Goal: Information Seeking & Learning: Learn about a topic

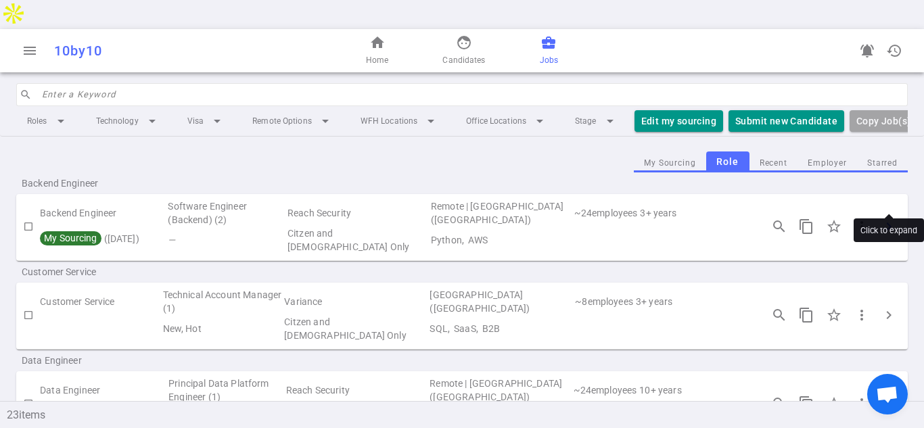
click at [889, 218] on span "chevron_right" at bounding box center [889, 226] width 16 height 16
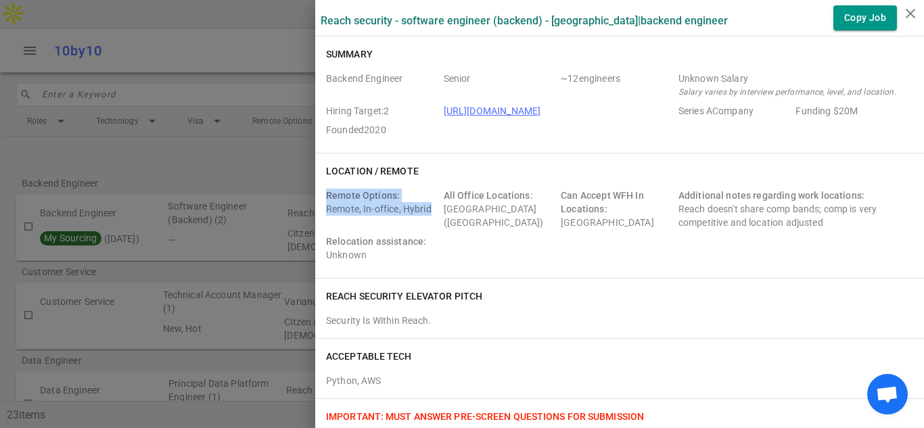
drag, startPoint x: 431, startPoint y: 208, endPoint x: 317, endPoint y: 194, distance: 114.4
click at [315, 195] on div "Location / Remote Remote Options: Remote, In-office, Hybrid All Office Location…" at bounding box center [619, 216] width 609 height 124
copy div "Remote Options: Remote, In-office, Hybrid"
click at [910, 16] on icon "close" at bounding box center [910, 13] width 16 height 16
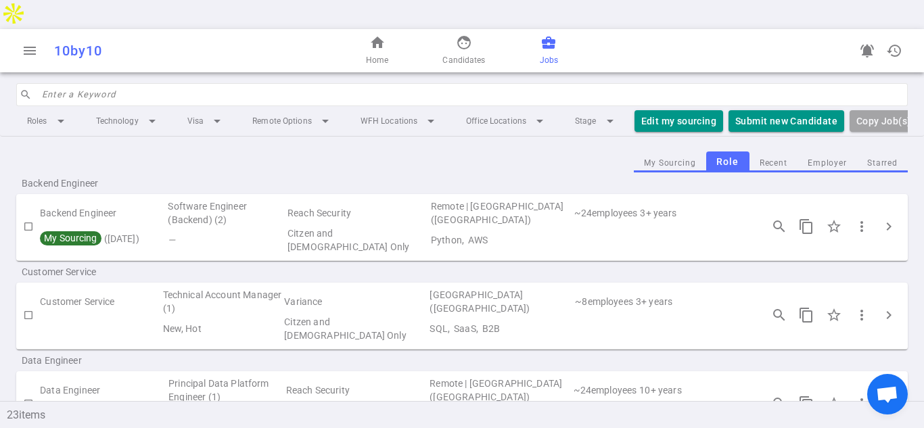
click at [542, 34] on span "business_center" at bounding box center [548, 42] width 16 height 16
click at [548, 34] on span "business_center" at bounding box center [548, 42] width 16 height 16
click at [546, 34] on span "business_center" at bounding box center [548, 42] width 16 height 16
click at [549, 53] on span "Jobs" at bounding box center [549, 60] width 18 height 14
drag, startPoint x: 463, startPoint y: 16, endPoint x: 526, endPoint y: 12, distance: 63.0
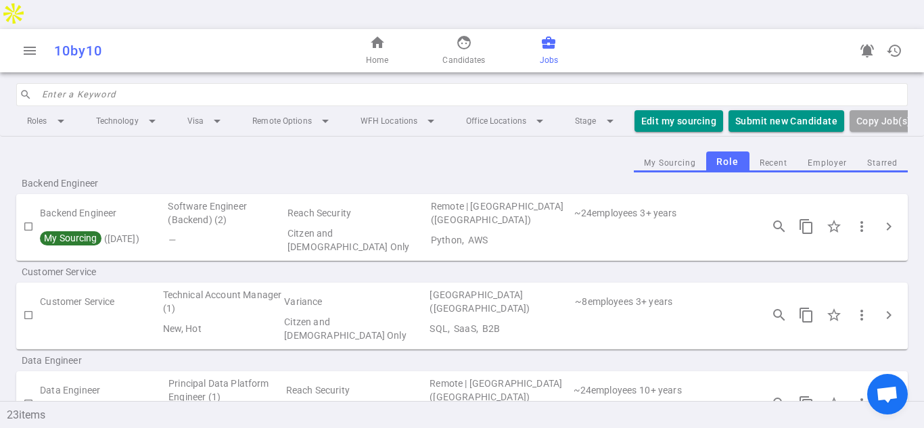
click at [463, 34] on span "face" at bounding box center [464, 42] width 16 height 16
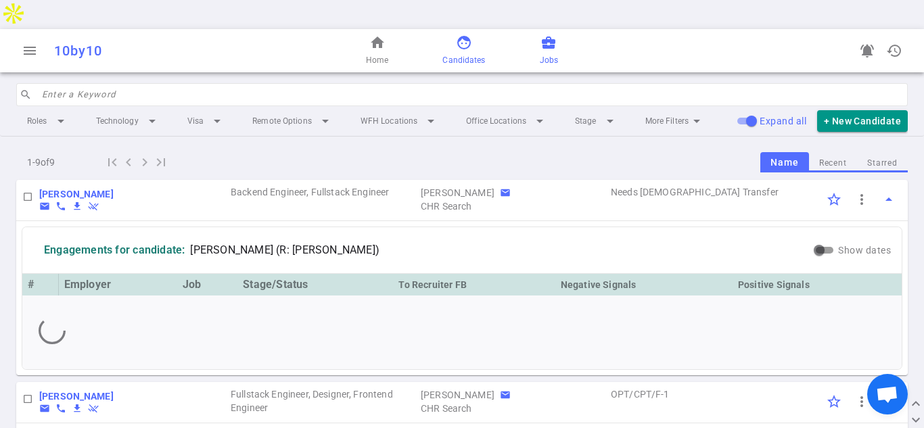
click at [547, 34] on span "business_center" at bounding box center [548, 42] width 16 height 16
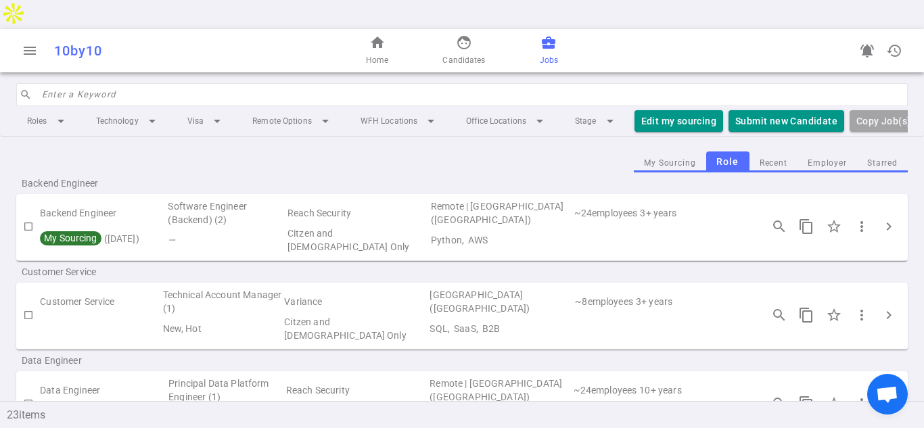
click at [543, 34] on span "business_center" at bounding box center [548, 42] width 16 height 16
click at [162, 84] on input "search" at bounding box center [471, 95] width 858 height 22
click at [611, 109] on li "Stage arrow_drop_down" at bounding box center [596, 121] width 65 height 24
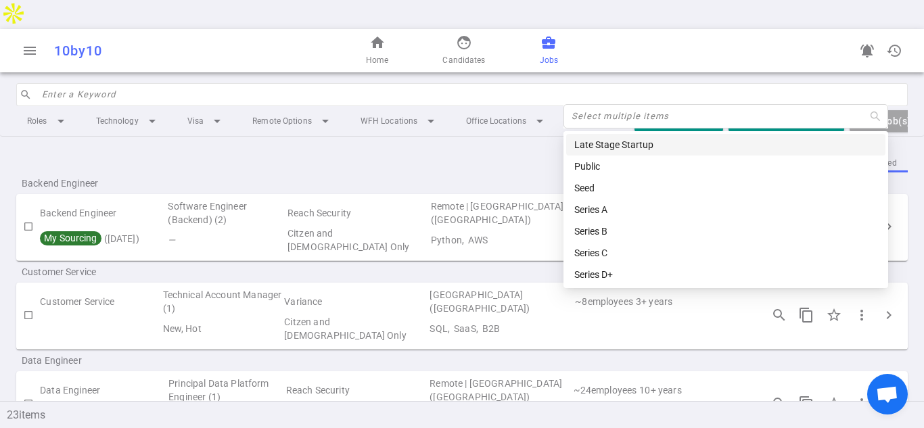
click at [473, 172] on div "Backend Engineer" at bounding box center [462, 183] width 892 height 22
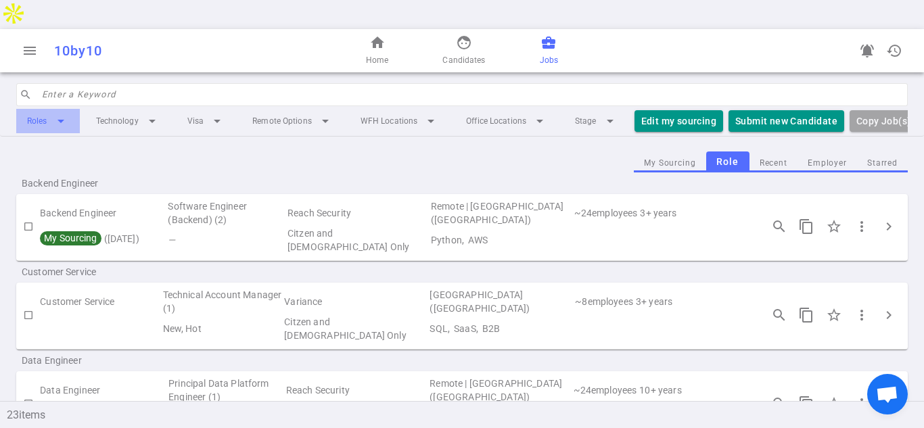
click at [64, 109] on li "Roles arrow_drop_down" at bounding box center [48, 121] width 64 height 24
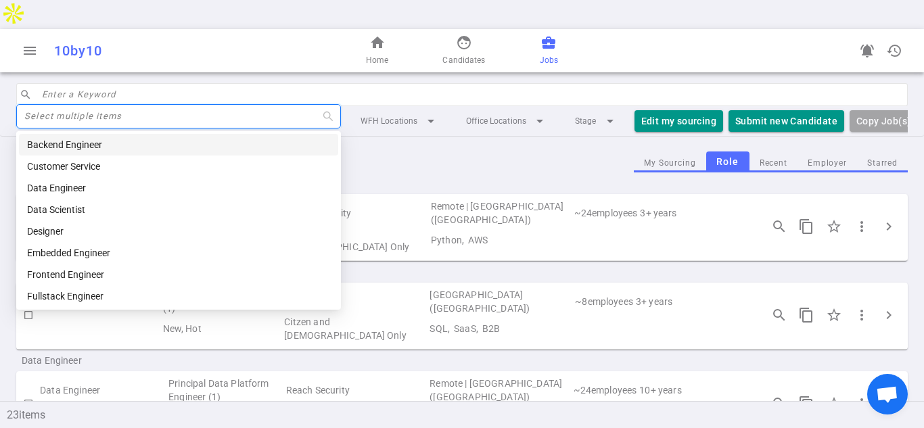
click at [70, 137] on div "Backend Engineer" at bounding box center [178, 144] width 303 height 15
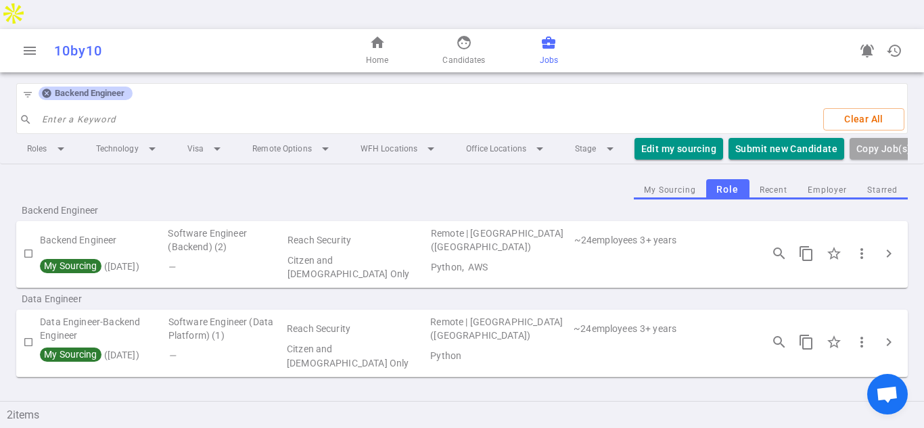
click at [56, 109] on input "search" at bounding box center [427, 120] width 771 height 22
click at [64, 137] on li "Roles arrow_drop_down" at bounding box center [48, 149] width 64 height 24
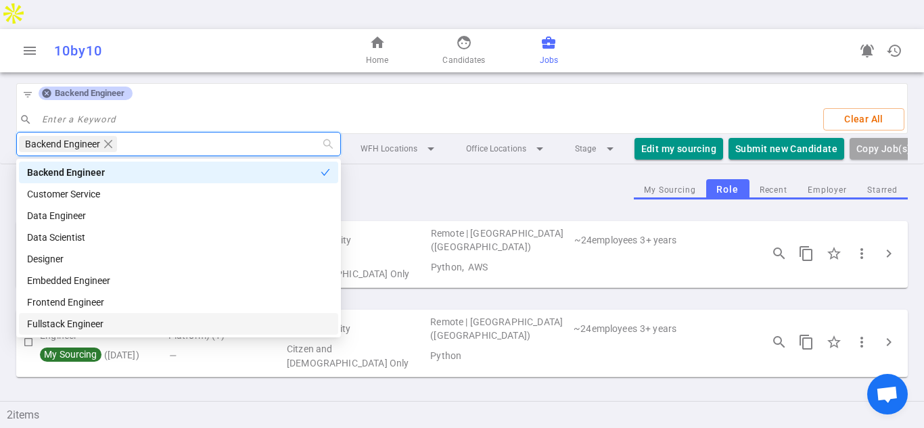
click at [74, 325] on div "Fullstack Engineer" at bounding box center [178, 324] width 303 height 15
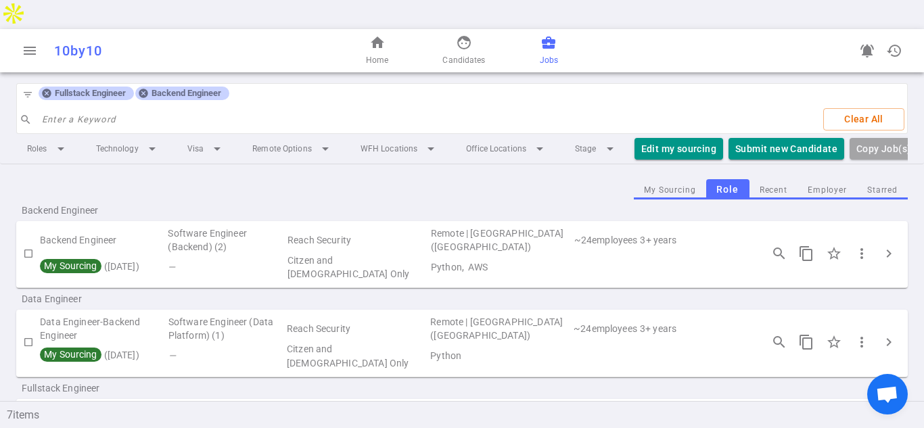
click at [677, 377] on div "Fullstack Engineer" at bounding box center [462, 388] width 892 height 22
click at [370, 179] on div "My Sourcing Role Recent Employer Starred" at bounding box center [462, 189] width 892 height 21
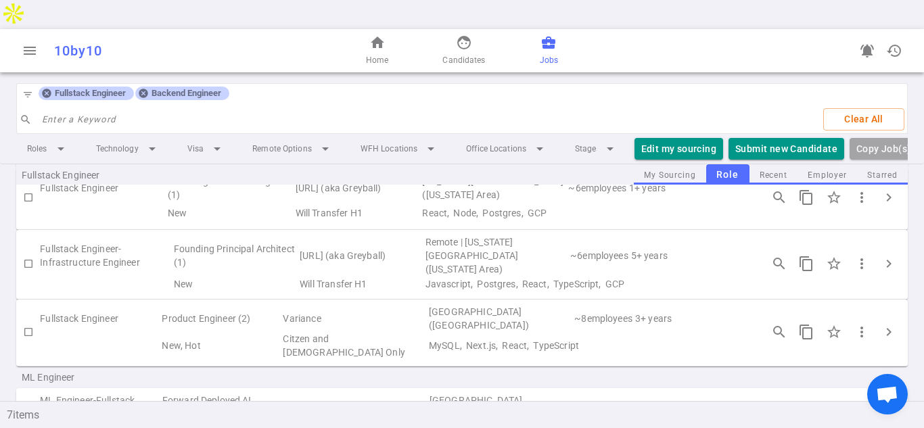
scroll to position [298, 0]
click at [688, 233] on td "5 + years" at bounding box center [690, 253] width 120 height 41
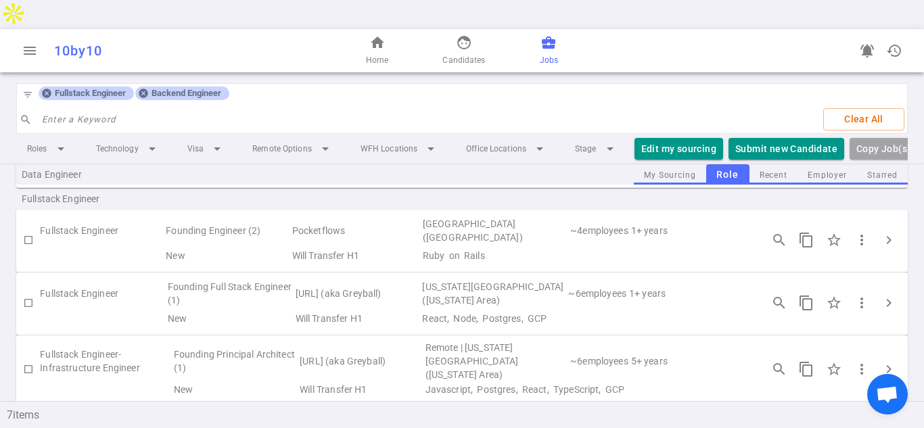
scroll to position [216, 0]
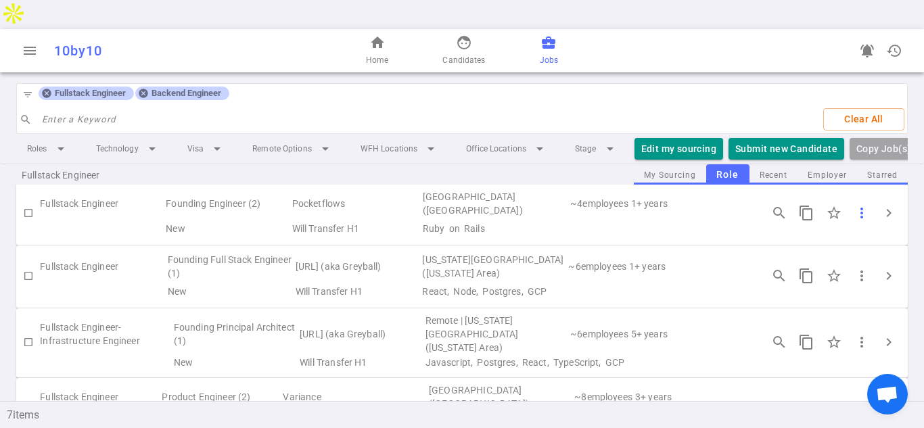
click at [860, 205] on span "more_vert" at bounding box center [862, 213] width 16 height 16
click at [887, 174] on div at bounding box center [462, 214] width 924 height 428
click at [889, 205] on span "chevron_right" at bounding box center [889, 213] width 16 height 16
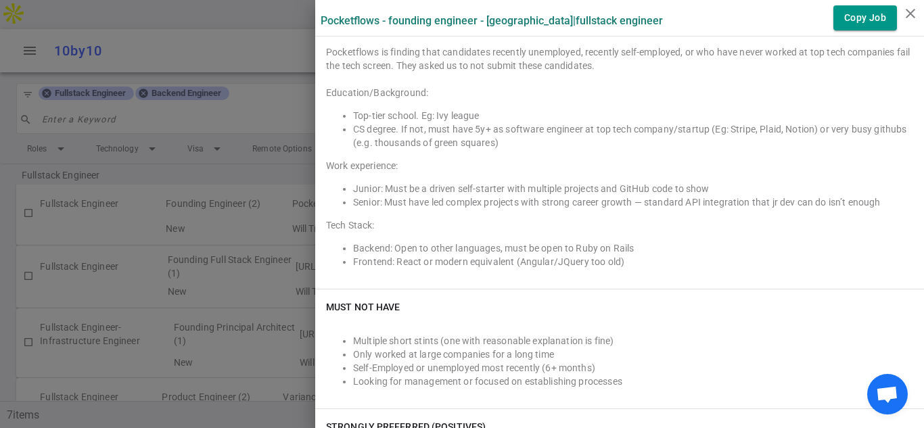
scroll to position [568, 0]
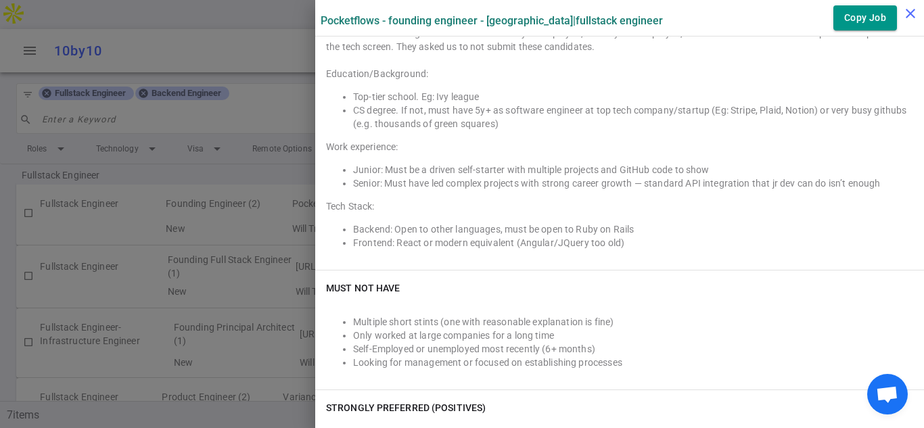
click at [908, 14] on icon "close" at bounding box center [910, 13] width 16 height 16
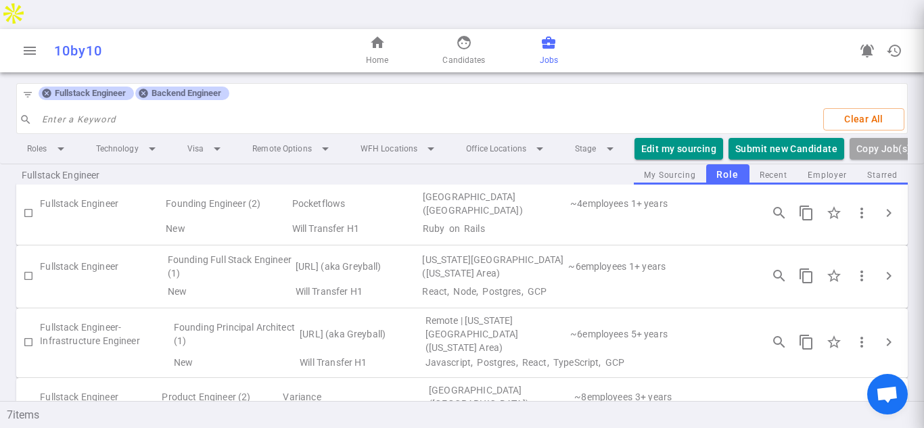
scroll to position [0, 0]
click at [342, 251] on td "[URL] (aka Greyball)" at bounding box center [357, 266] width 127 height 31
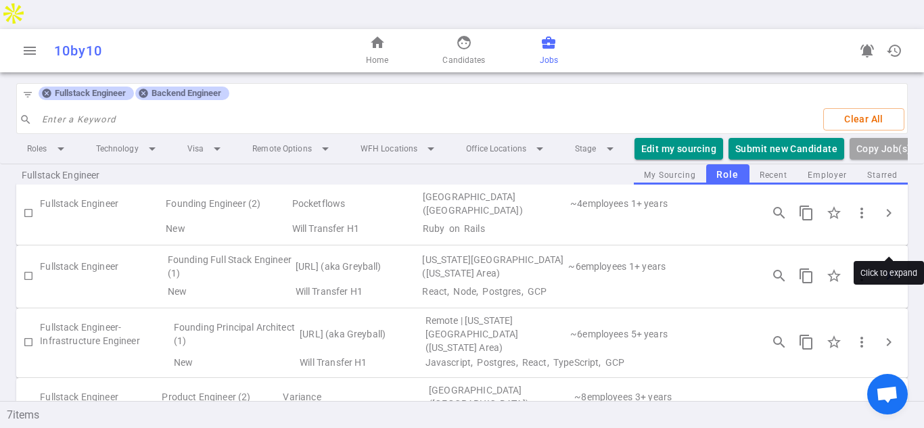
click at [892, 268] on span "chevron_right" at bounding box center [889, 276] width 16 height 16
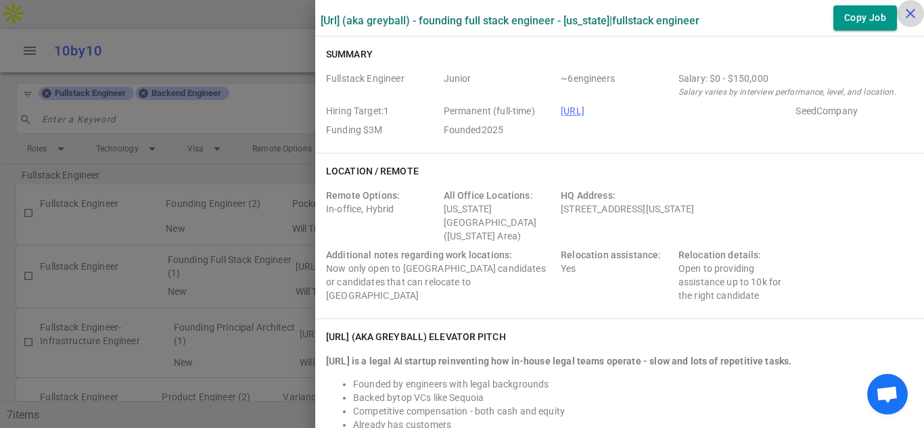
click at [911, 13] on icon "close" at bounding box center [910, 13] width 16 height 16
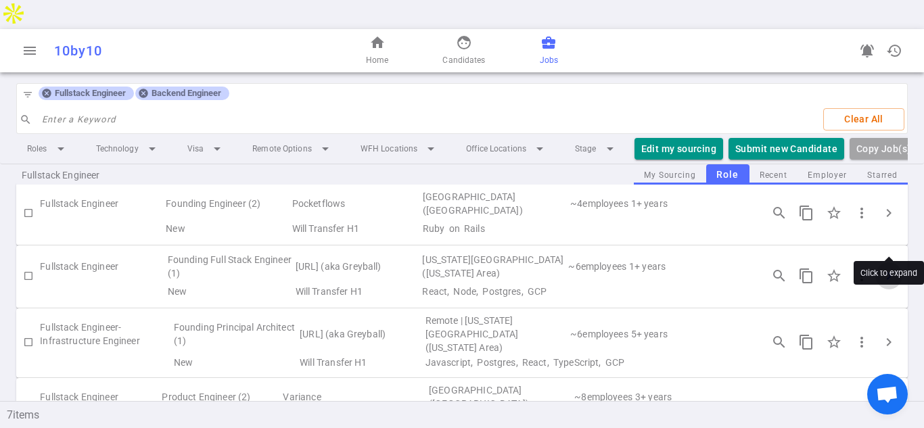
click at [889, 268] on span "chevron_right" at bounding box center [889, 276] width 16 height 16
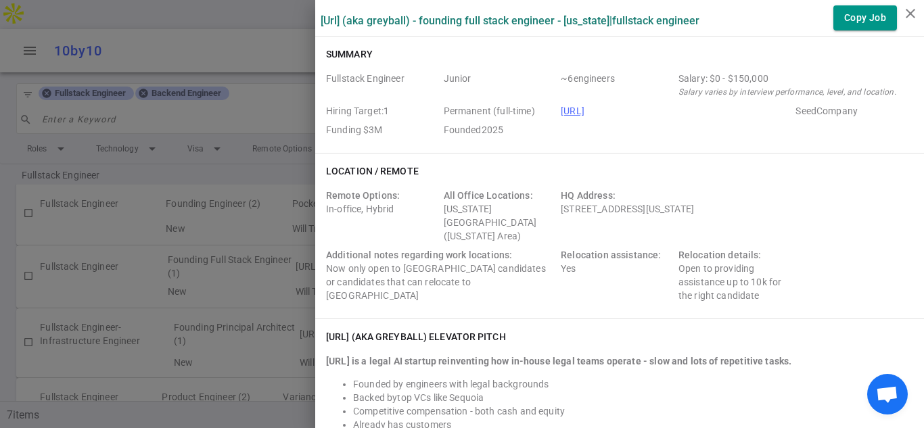
click at [494, 248] on div "Additional notes regarding work locations: Now only open to [GEOGRAPHIC_DATA] c…" at bounding box center [440, 275] width 229 height 54
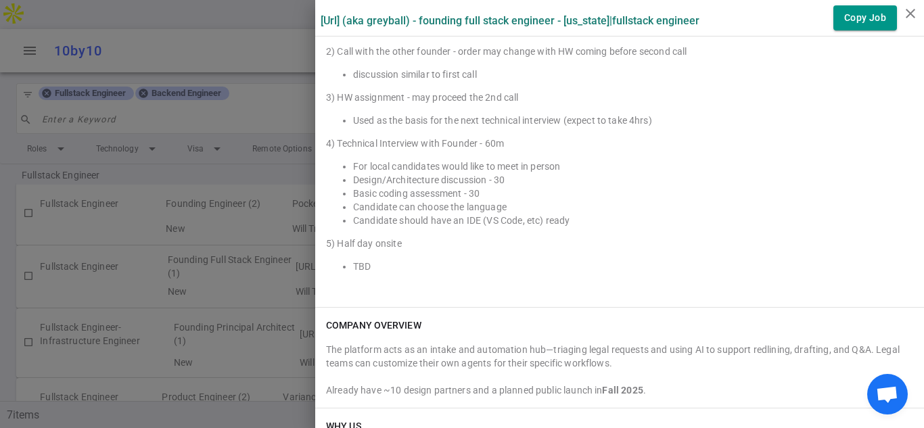
scroll to position [1902, 0]
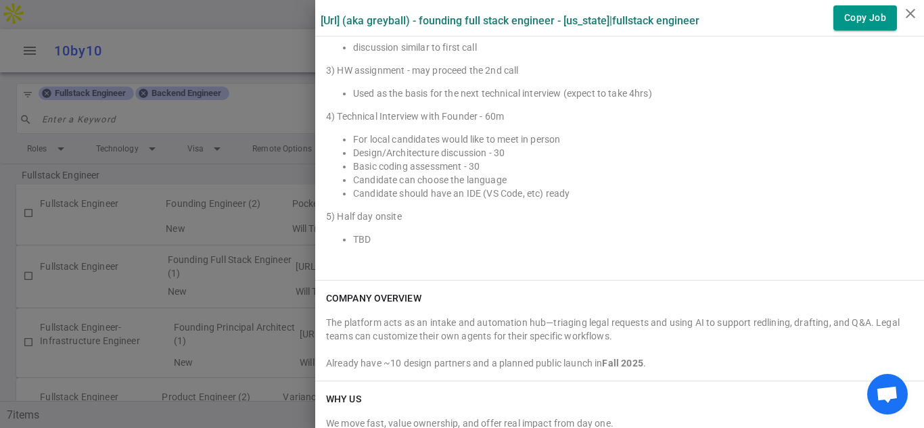
click at [628, 233] on li "TBD" at bounding box center [633, 240] width 560 height 14
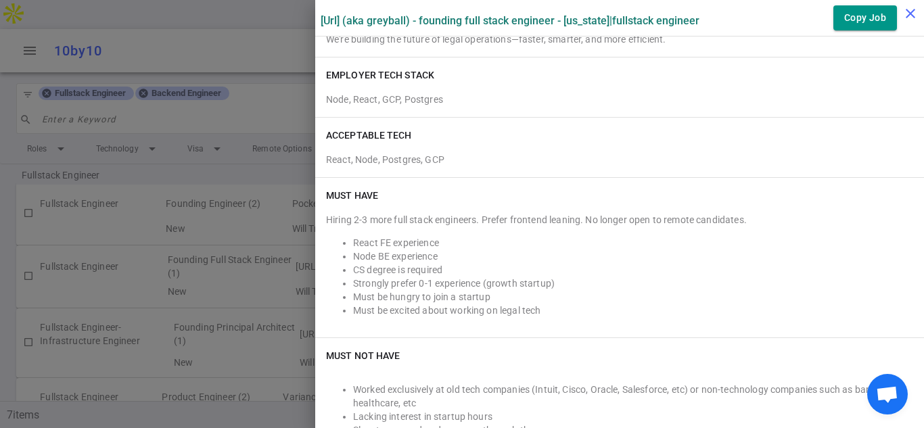
scroll to position [379, 0]
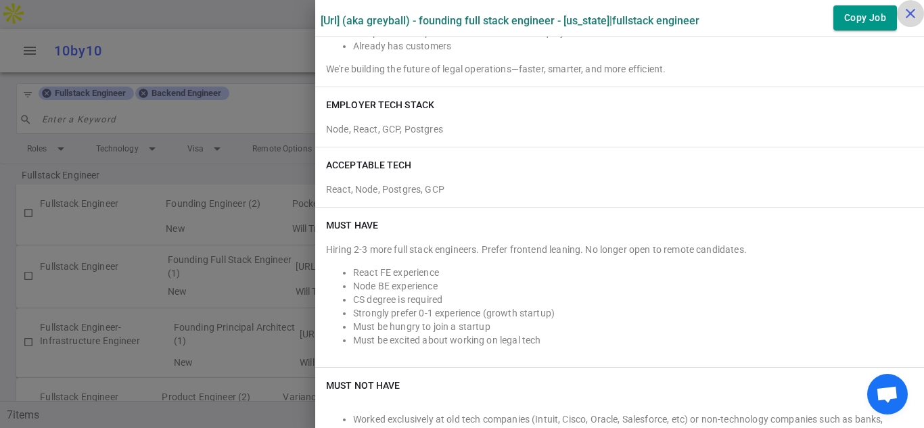
click at [913, 9] on icon "close" at bounding box center [910, 13] width 16 height 16
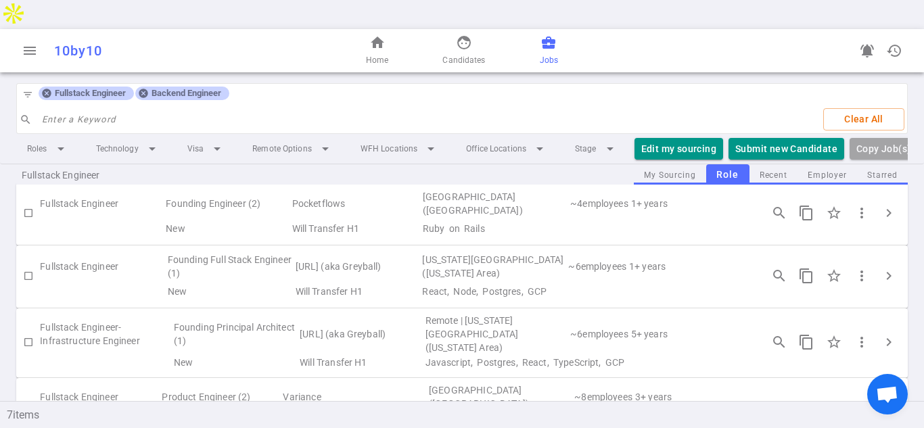
click at [317, 251] on td "[URL] (aka Greyball)" at bounding box center [357, 266] width 127 height 31
click at [860, 268] on span "more_vert" at bounding box center [862, 276] width 16 height 16
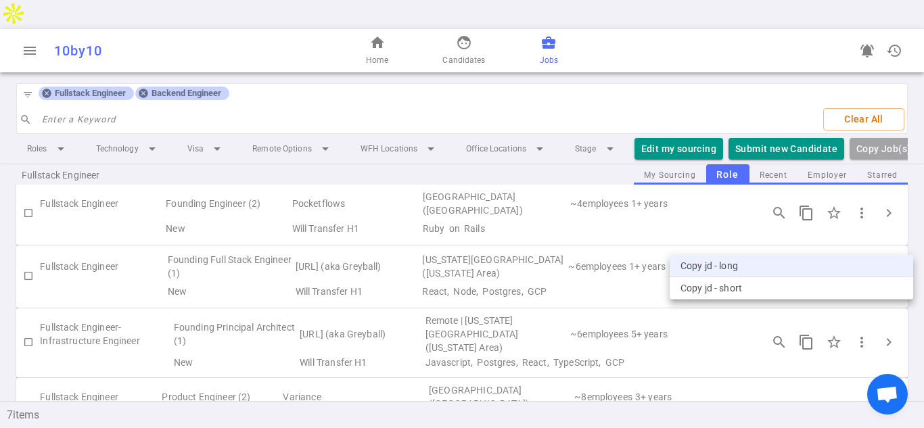
click at [723, 266] on li "Copy JD - long" at bounding box center [792, 266] width 244 height 22
